Goal: Task Accomplishment & Management: Complete application form

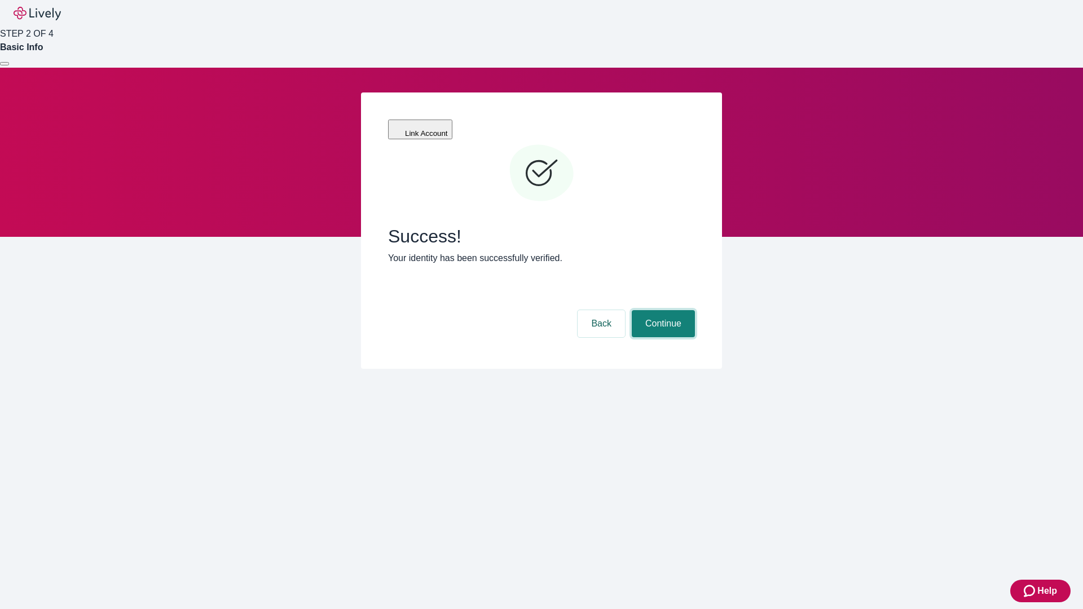
click at [662, 310] on button "Continue" at bounding box center [663, 323] width 63 height 27
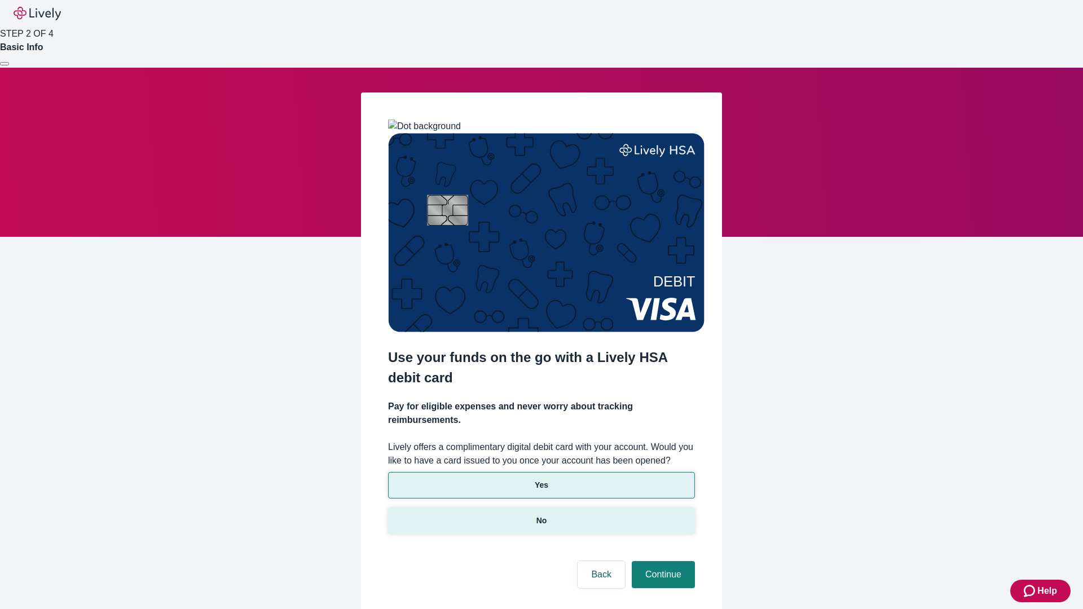
click at [541, 515] on p "No" at bounding box center [542, 521] width 11 height 12
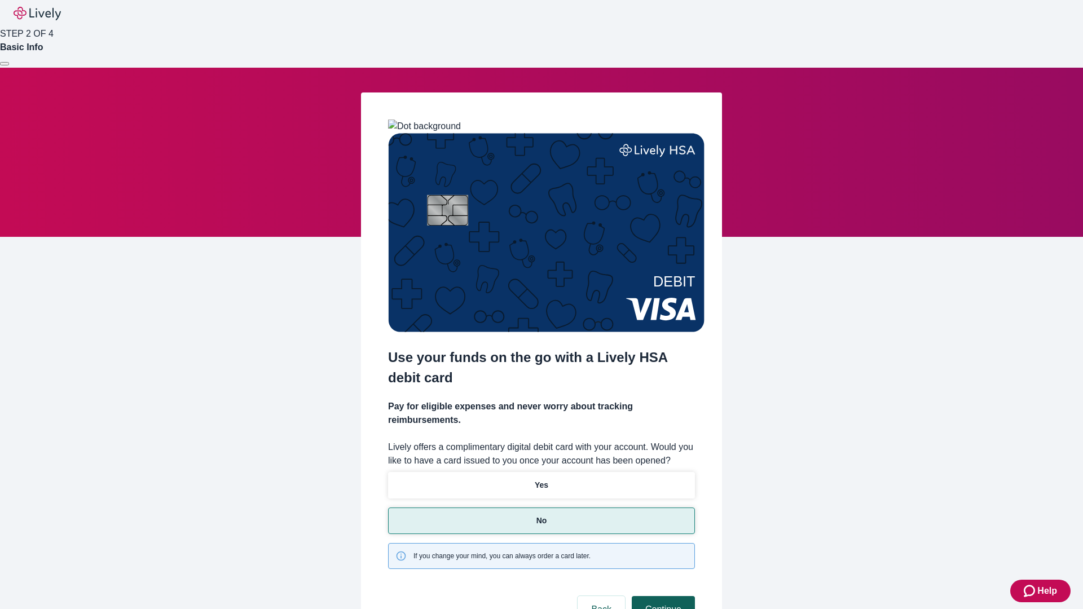
click at [662, 596] on button "Continue" at bounding box center [663, 609] width 63 height 27
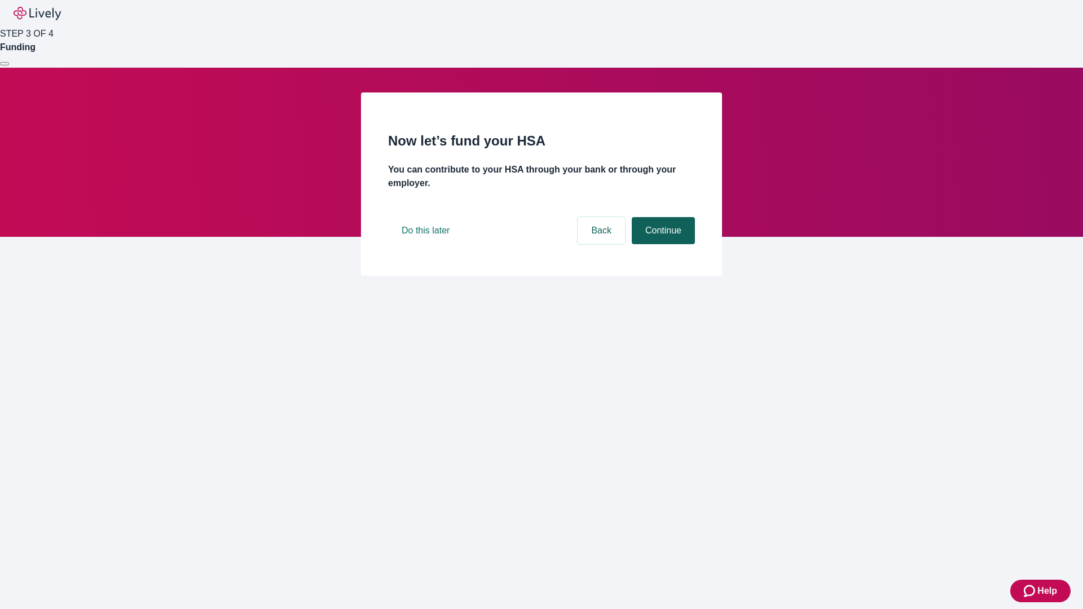
click at [662, 244] on button "Continue" at bounding box center [663, 230] width 63 height 27
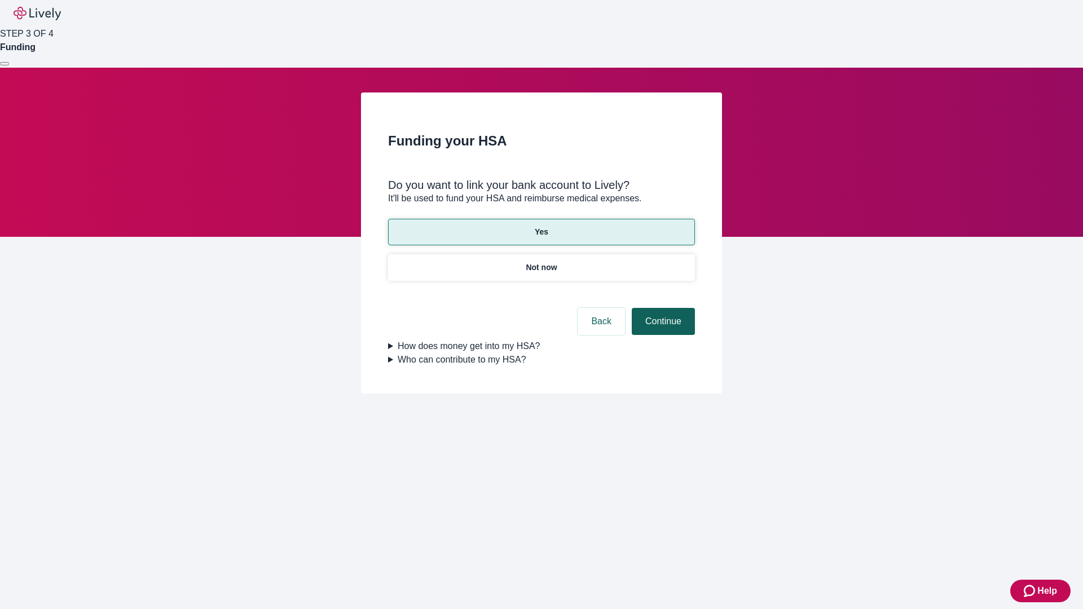
click at [662, 308] on button "Continue" at bounding box center [663, 321] width 63 height 27
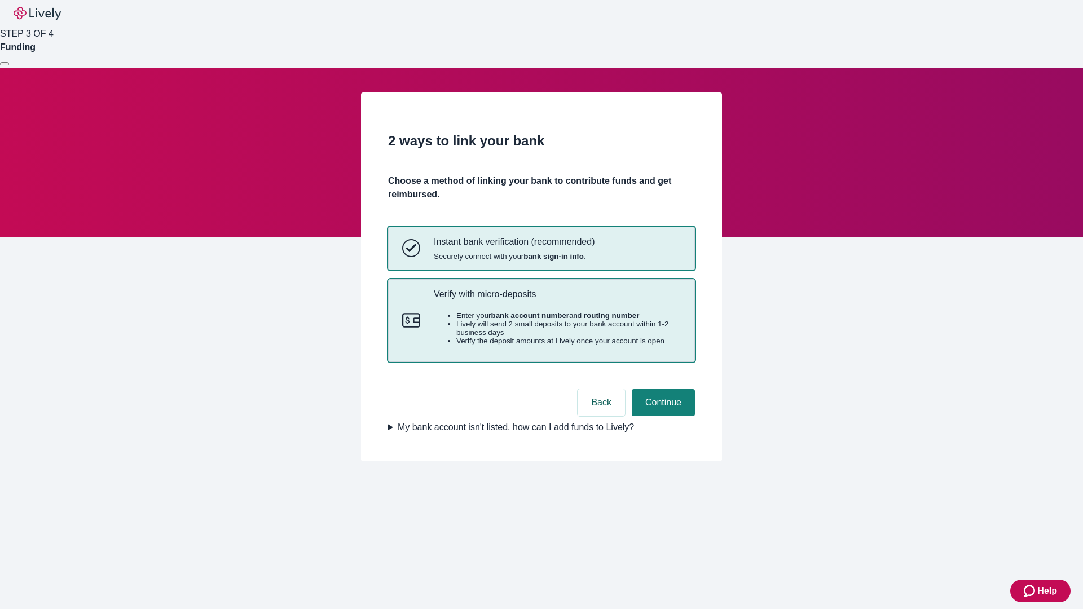
click at [557, 300] on p "Verify with micro-deposits" at bounding box center [557, 294] width 247 height 11
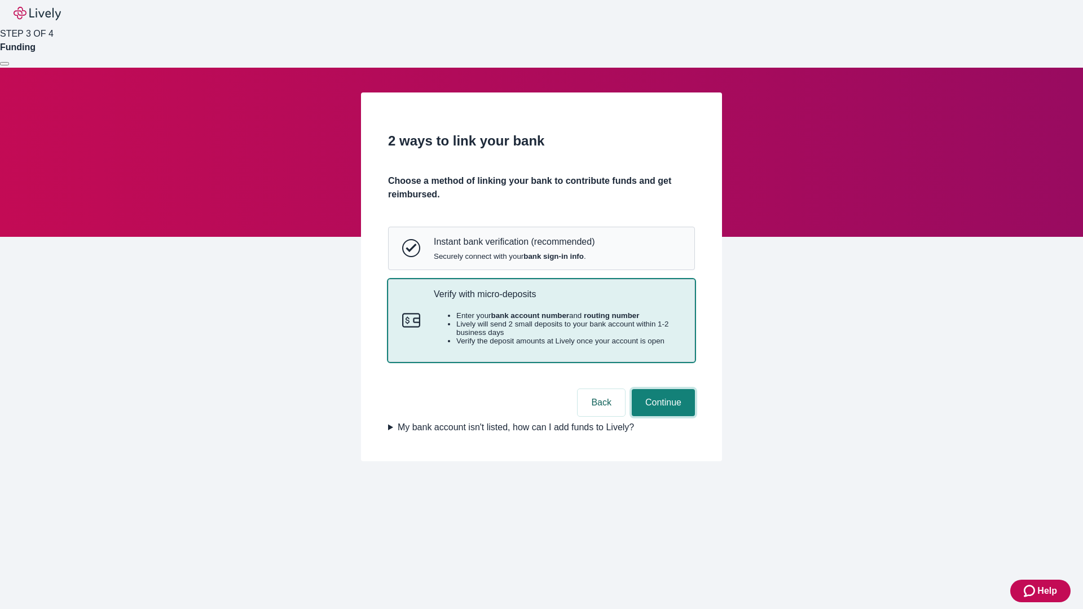
click at [662, 416] on button "Continue" at bounding box center [663, 402] width 63 height 27
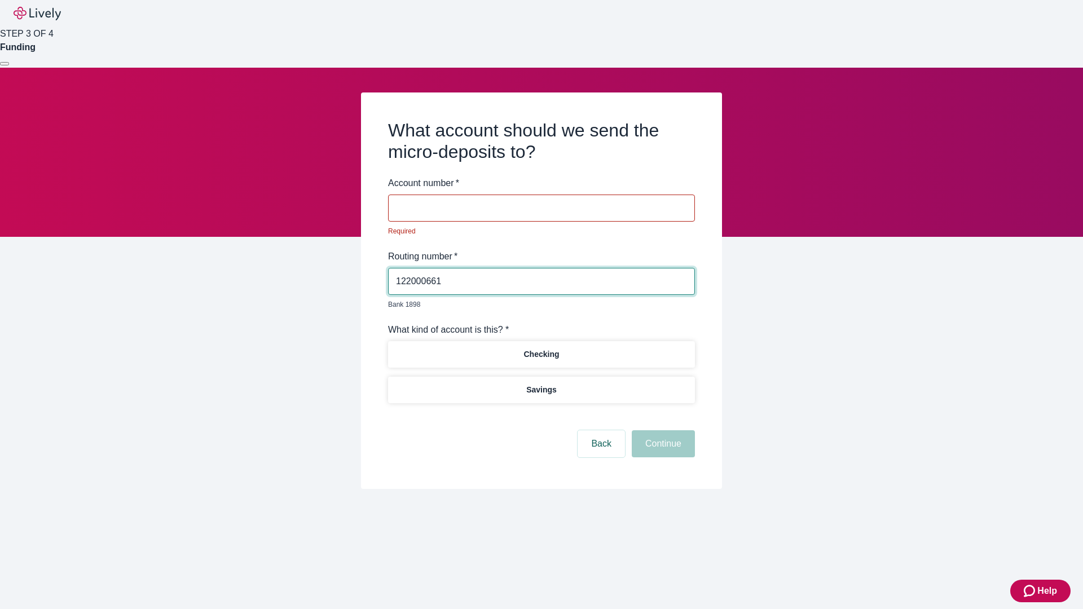
type input "122000661"
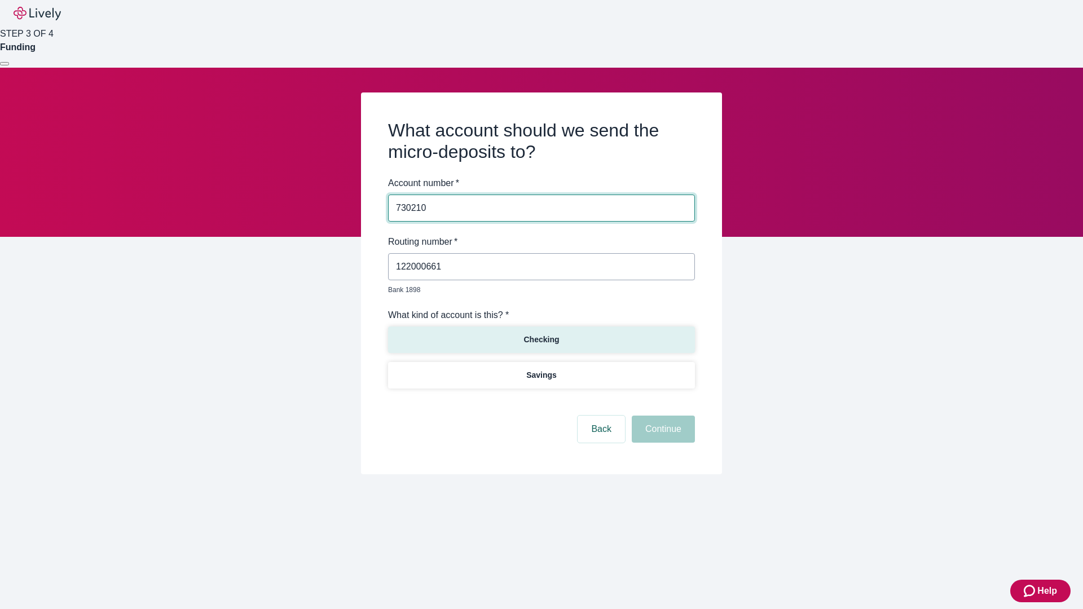
type input "730210"
click at [541, 334] on p "Checking" at bounding box center [542, 340] width 36 height 12
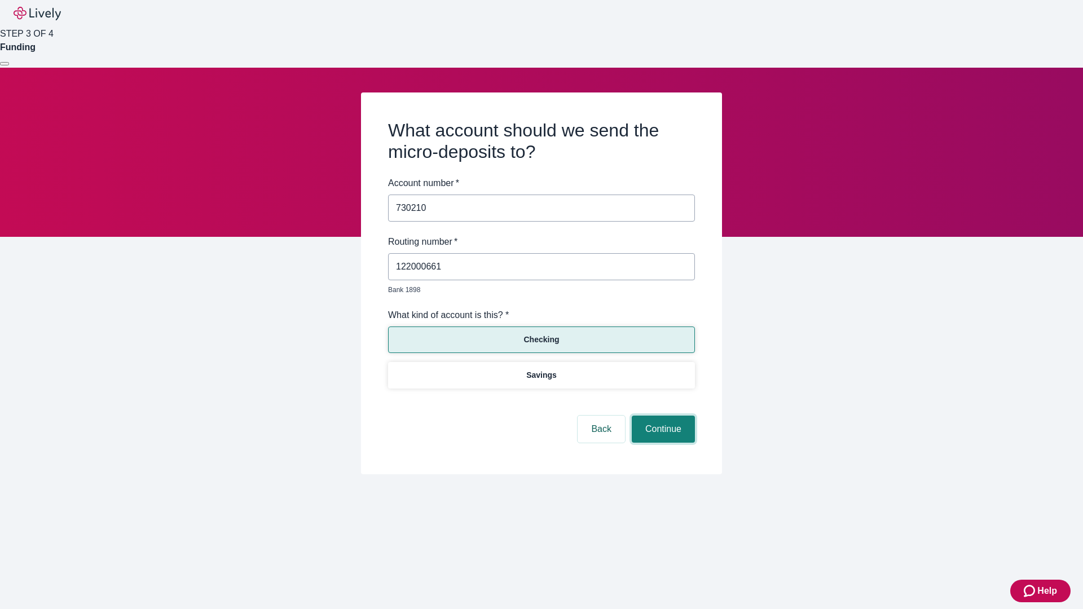
click at [662, 416] on button "Continue" at bounding box center [663, 429] width 63 height 27
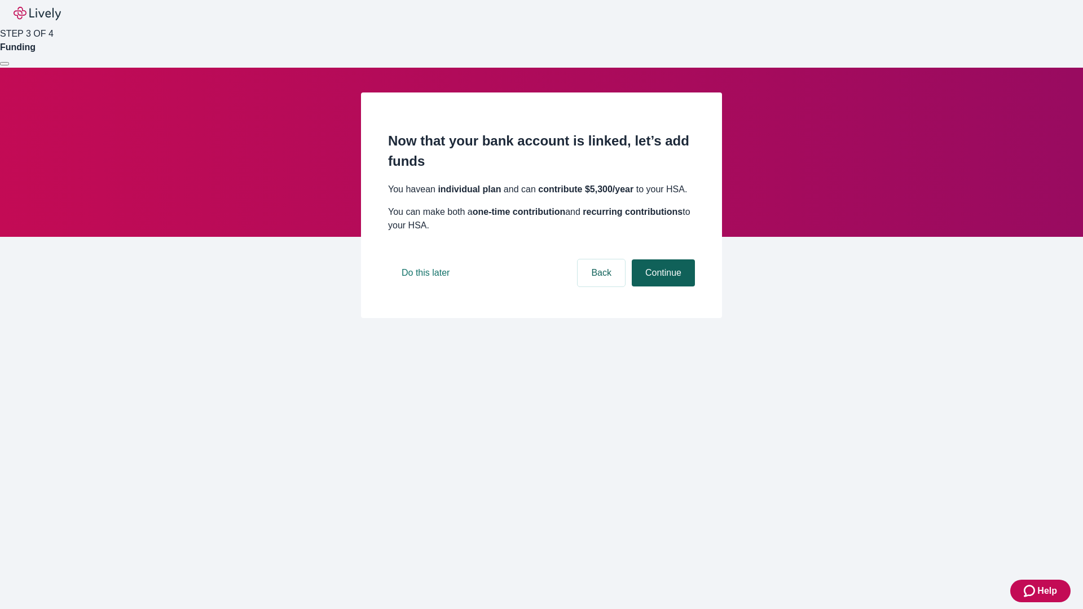
click at [662, 287] on button "Continue" at bounding box center [663, 273] width 63 height 27
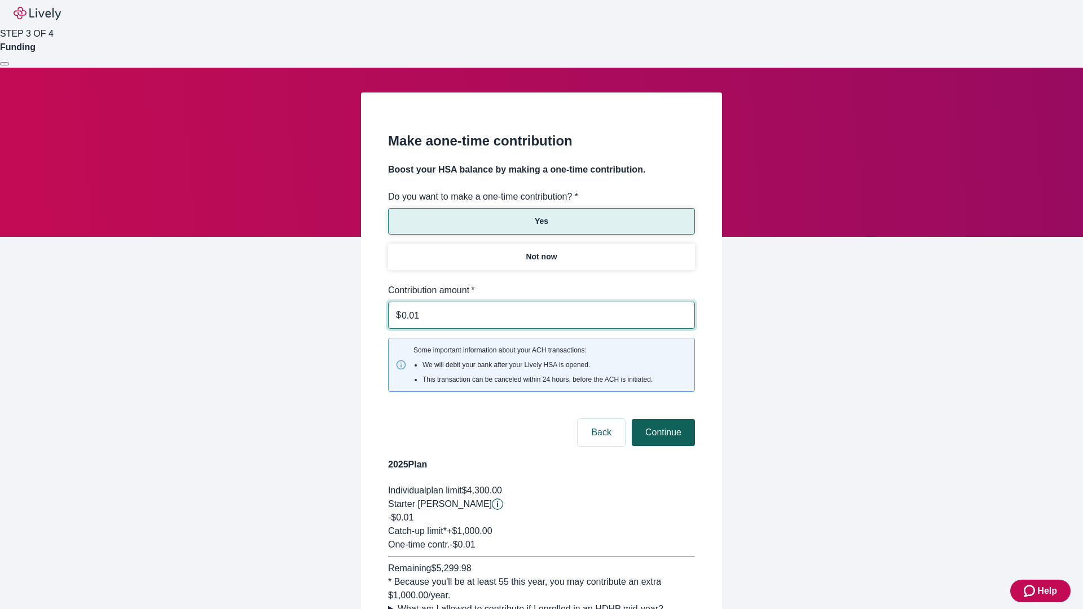
type input "0.01"
click at [662, 419] on button "Continue" at bounding box center [663, 432] width 63 height 27
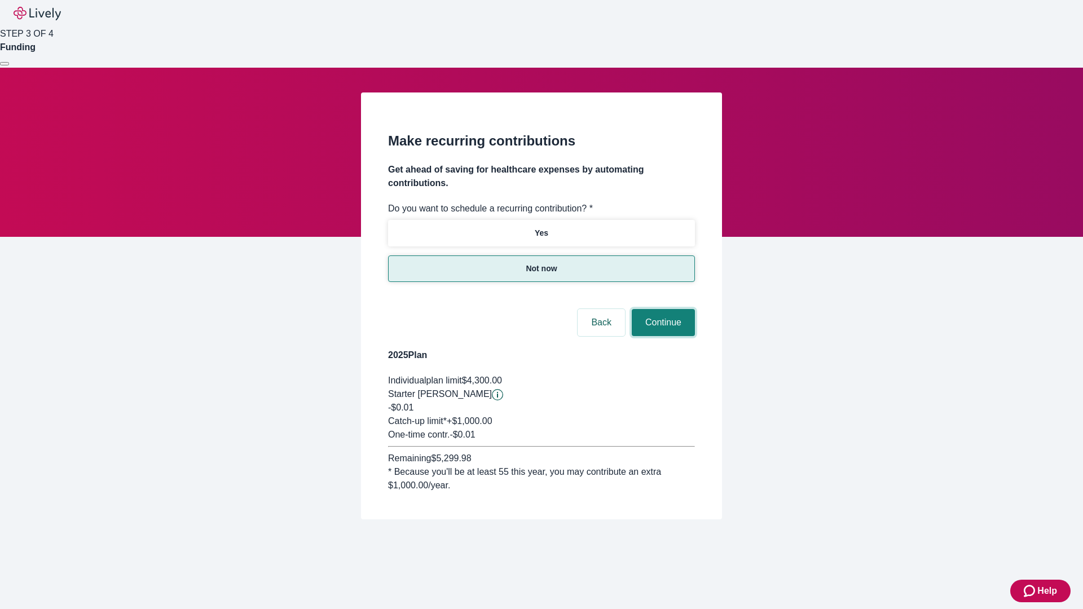
click at [662, 309] on button "Continue" at bounding box center [663, 322] width 63 height 27
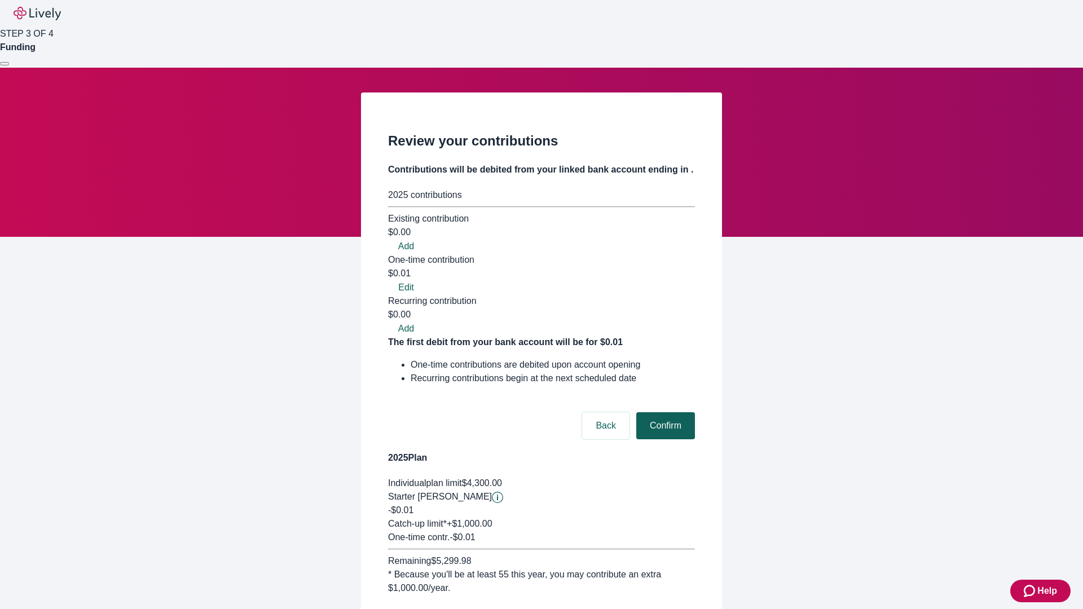
click at [664, 412] on button "Confirm" at bounding box center [665, 425] width 59 height 27
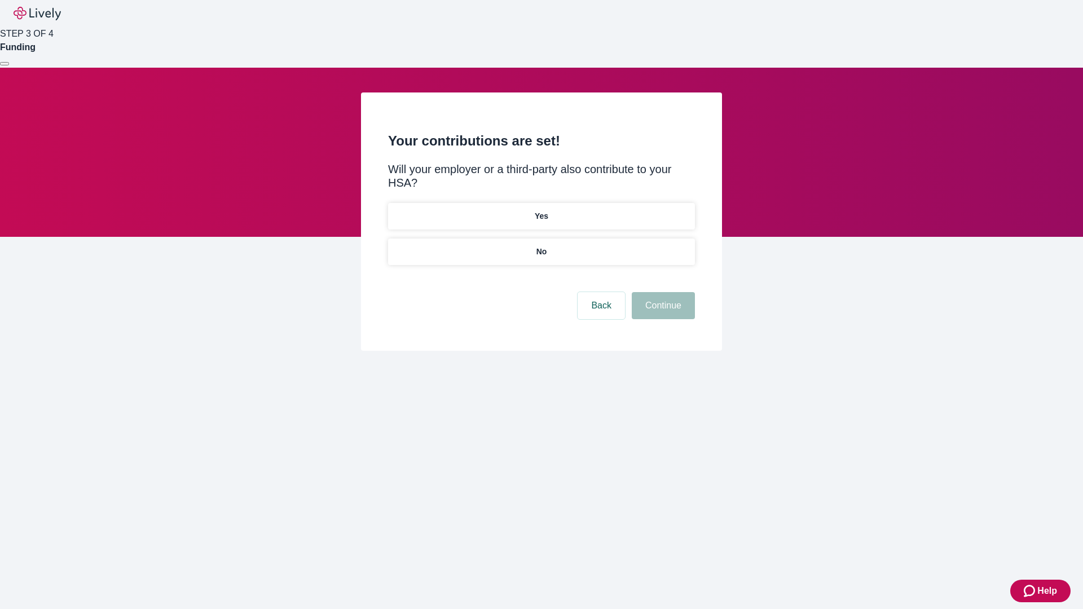
click at [541, 246] on p "No" at bounding box center [542, 252] width 11 height 12
click at [662, 292] on button "Continue" at bounding box center [663, 305] width 63 height 27
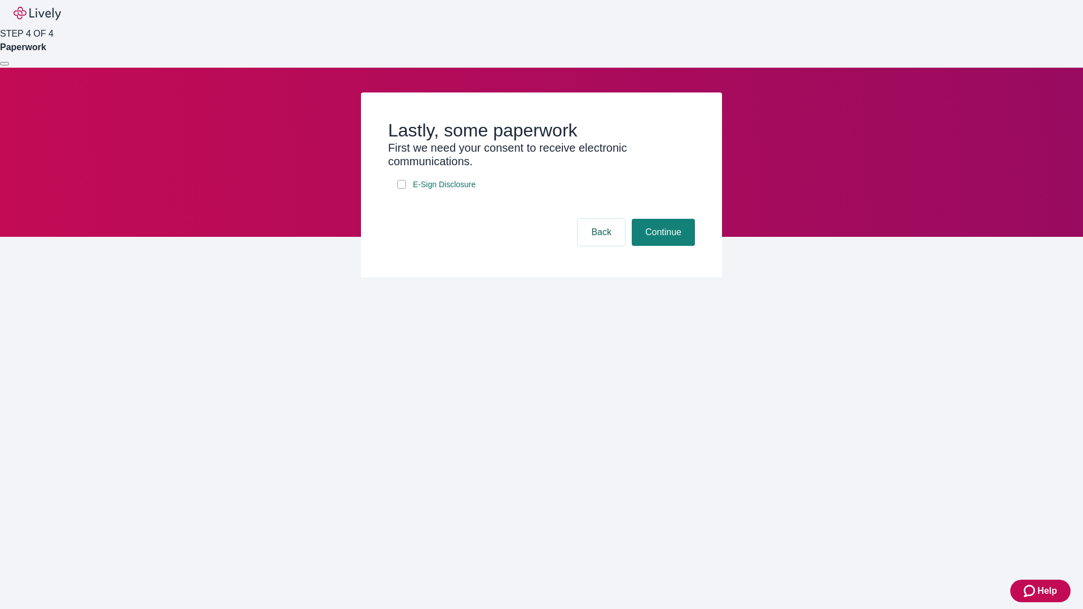
click at [402, 189] on input "E-Sign Disclosure" at bounding box center [401, 184] width 9 height 9
checkbox input "true"
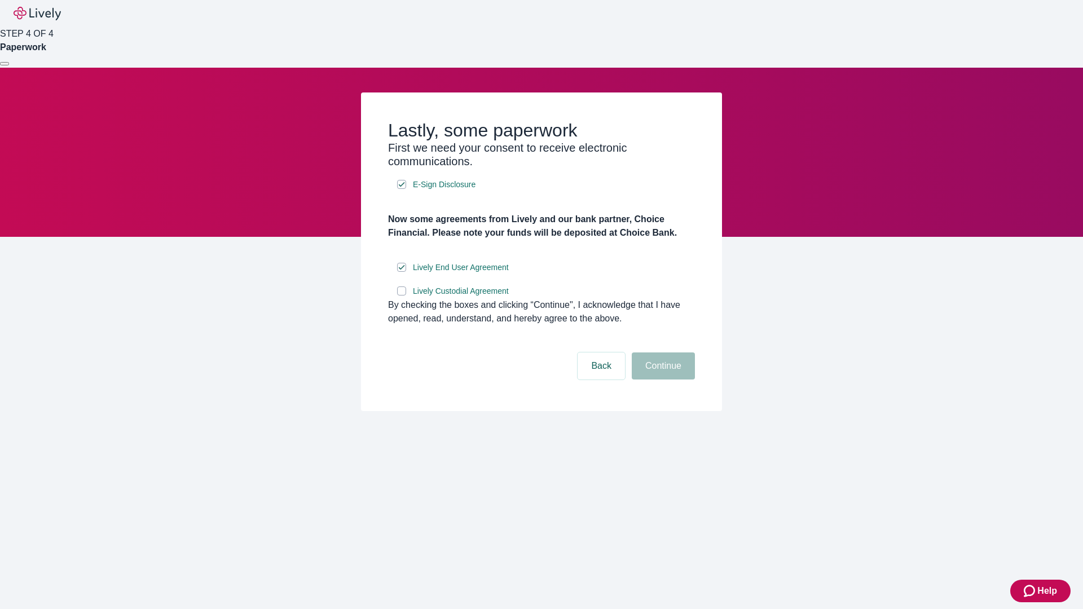
click at [402, 296] on input "Lively Custodial Agreement" at bounding box center [401, 291] width 9 height 9
checkbox input "true"
click at [662, 380] on button "Continue" at bounding box center [663, 366] width 63 height 27
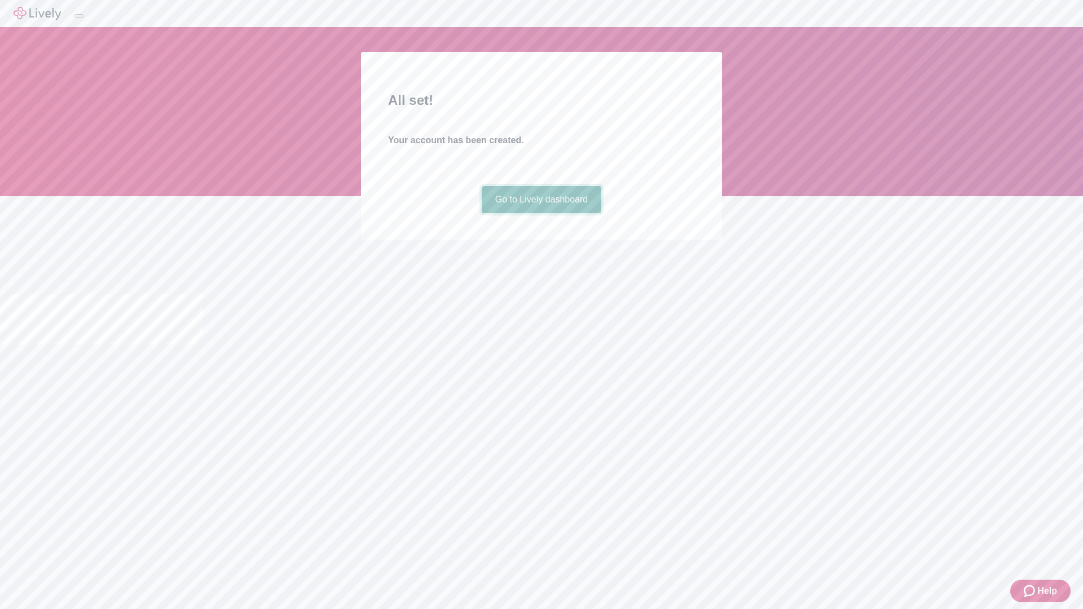
click at [541, 213] on link "Go to Lively dashboard" at bounding box center [542, 199] width 120 height 27
